Goal: Task Accomplishment & Management: Use online tool/utility

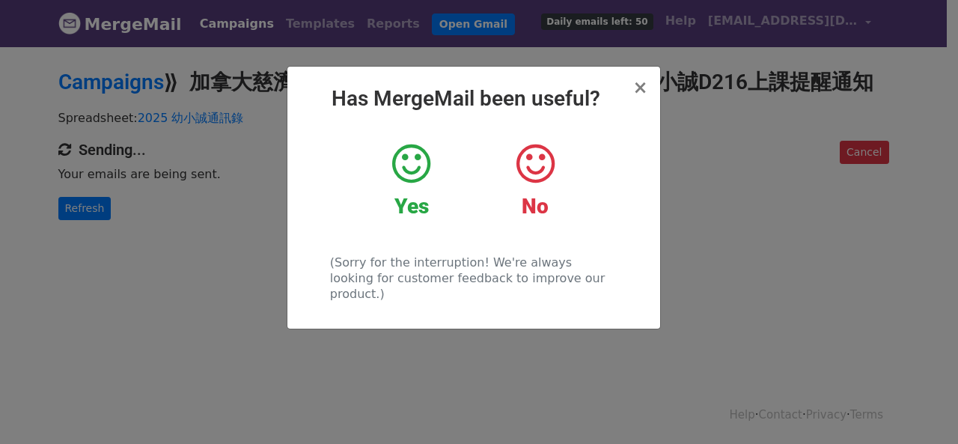
click at [425, 168] on icon at bounding box center [411, 163] width 38 height 45
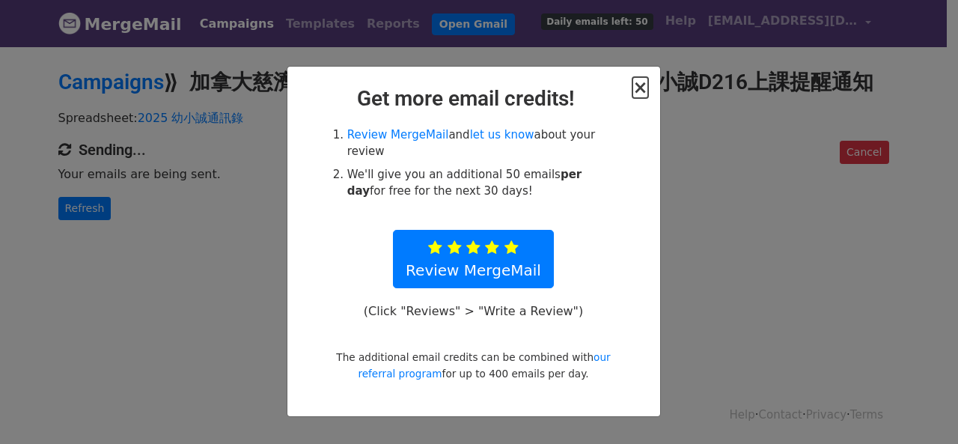
click at [636, 91] on span "×" at bounding box center [639, 87] width 15 height 21
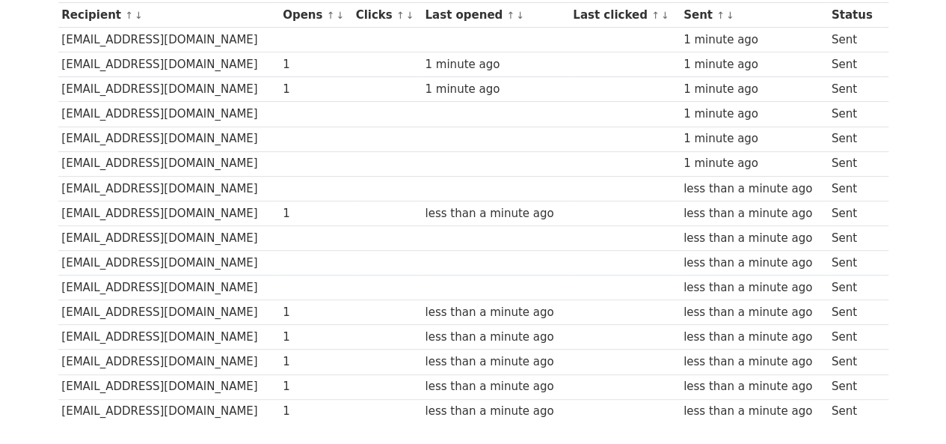
scroll to position [224, 0]
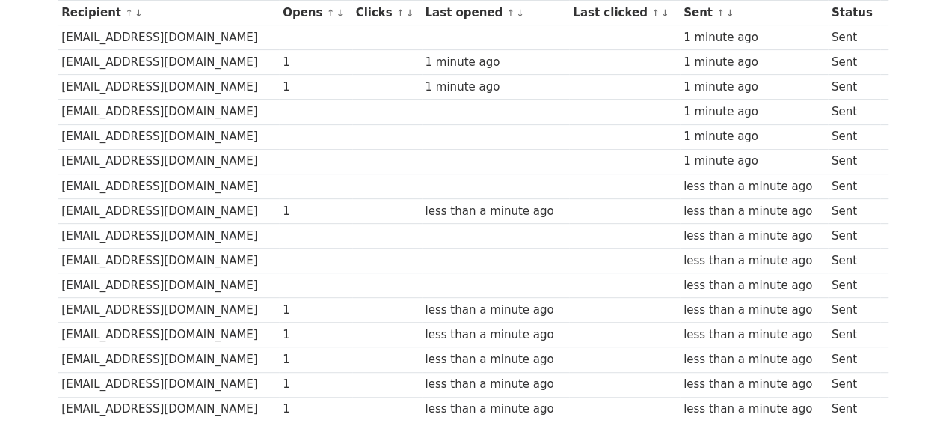
click at [136, 234] on td "[EMAIL_ADDRESS][DOMAIN_NAME]" at bounding box center [168, 235] width 221 height 25
click at [167, 231] on td "[EMAIL_ADDRESS][DOMAIN_NAME]" at bounding box center [168, 235] width 221 height 25
click at [154, 231] on td "[EMAIL_ADDRESS][DOMAIN_NAME]" at bounding box center [168, 235] width 221 height 25
click at [214, 231] on td "[EMAIL_ADDRESS][DOMAIN_NAME]" at bounding box center [168, 235] width 221 height 25
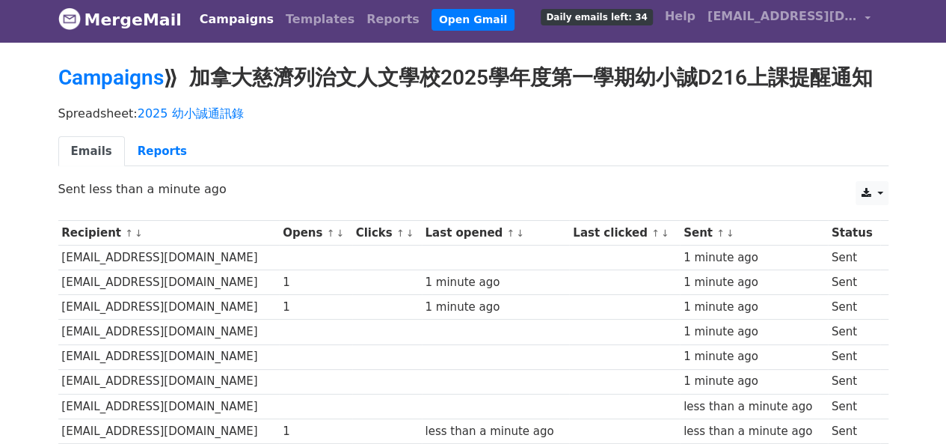
scroll to position [0, 0]
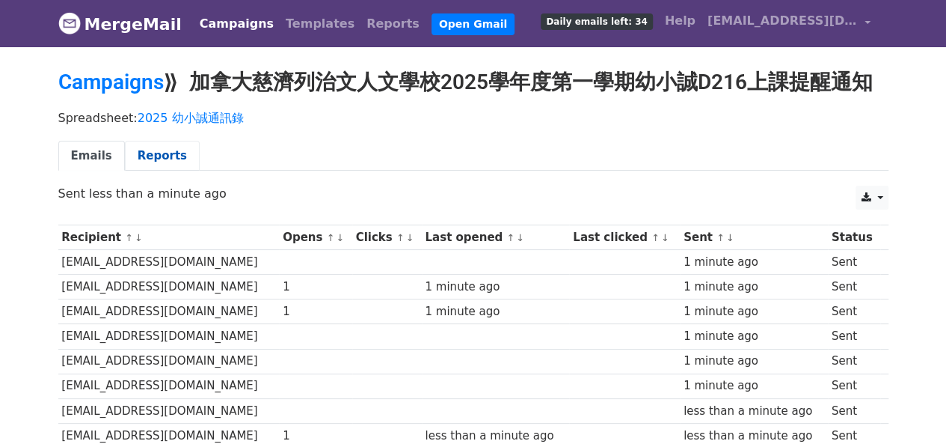
click at [164, 158] on link "Reports" at bounding box center [162, 156] width 75 height 31
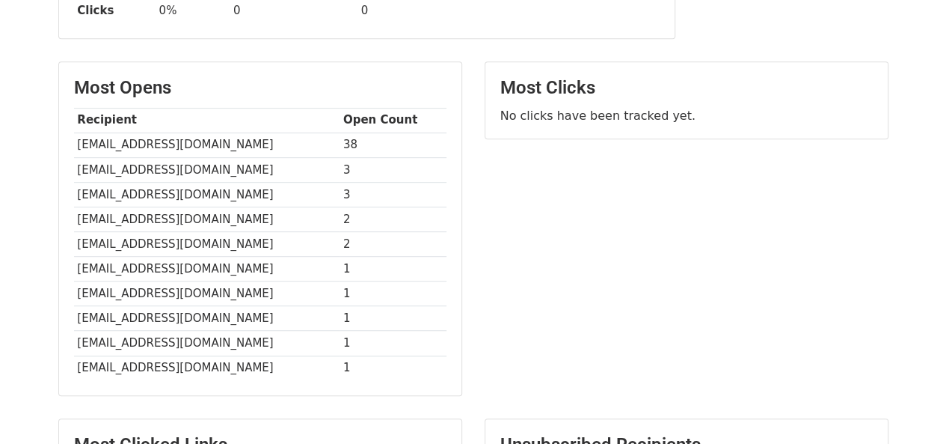
scroll to position [313, 0]
